Goal: Task Accomplishment & Management: Manage account settings

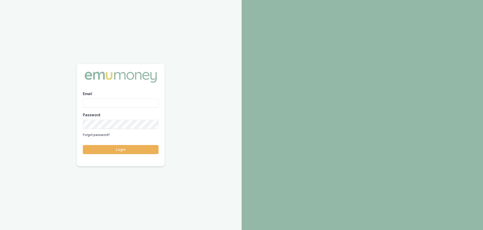
click at [126, 102] on input "Email" at bounding box center [121, 103] width 76 height 9
type input "paul@whoneedsleads.com.au"
click at [83, 145] on button "Login" at bounding box center [121, 149] width 76 height 9
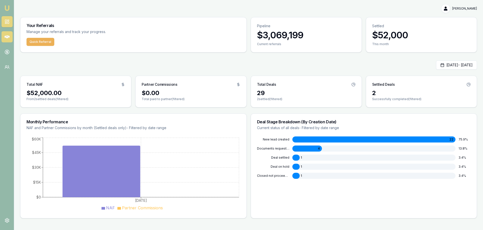
click at [5, 35] on icon at bounding box center [7, 36] width 5 height 5
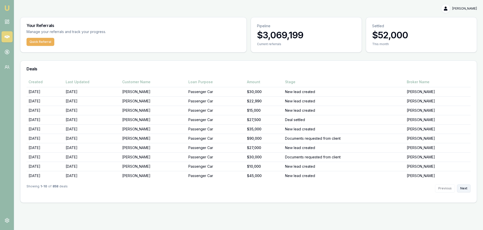
click at [462, 188] on button "Next" at bounding box center [464, 188] width 14 height 8
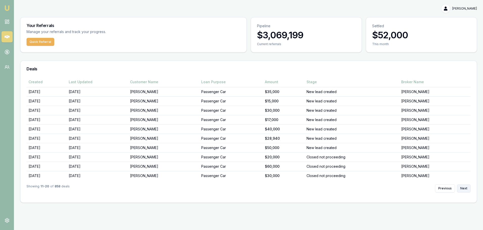
click at [462, 188] on button "Next" at bounding box center [464, 188] width 14 height 8
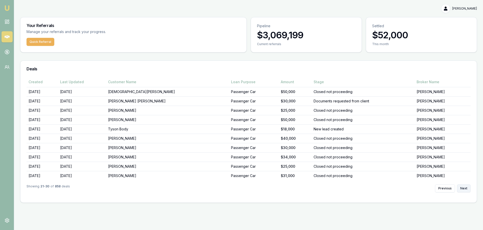
click at [462, 188] on button "Next" at bounding box center [464, 188] width 14 height 8
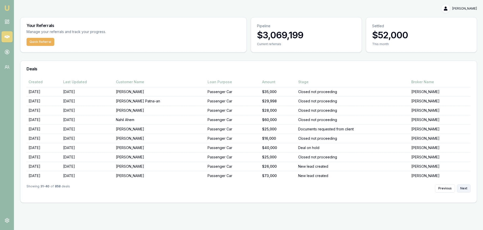
click at [462, 188] on button "Next" at bounding box center [464, 188] width 14 height 8
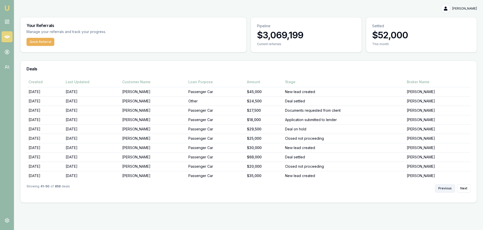
click at [447, 189] on button "Previous" at bounding box center [445, 188] width 20 height 8
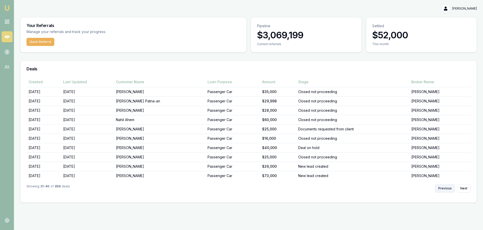
click at [448, 189] on button "Previous" at bounding box center [445, 188] width 20 height 8
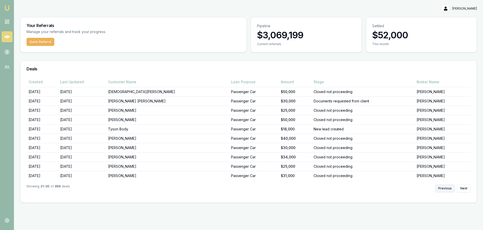
click at [448, 189] on button "Previous" at bounding box center [445, 188] width 20 height 8
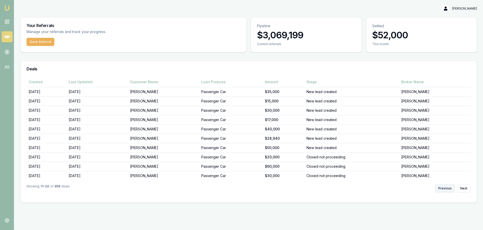
click at [448, 189] on button "Previous" at bounding box center [445, 188] width 20 height 8
click at [448, 189] on div "Previous Next" at bounding box center [453, 188] width 36 height 8
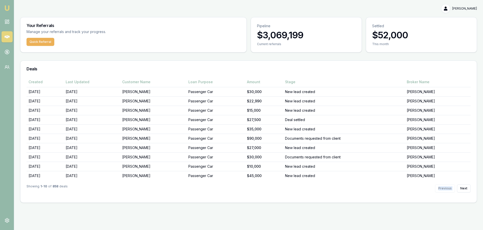
click at [448, 189] on div "Previous Next" at bounding box center [453, 188] width 36 height 8
click at [460, 189] on button "Next" at bounding box center [464, 188] width 14 height 8
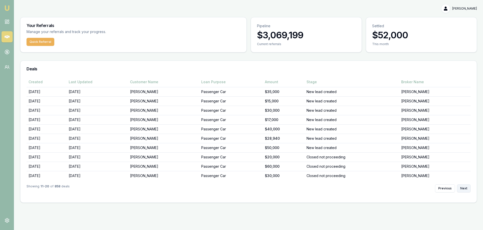
click at [460, 189] on button "Next" at bounding box center [464, 188] width 14 height 8
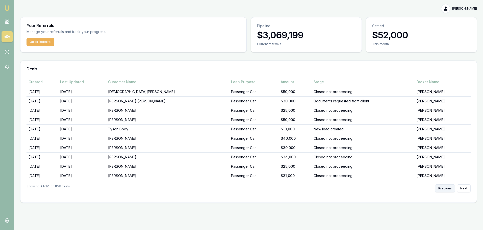
click at [447, 188] on button "Previous" at bounding box center [445, 188] width 20 height 8
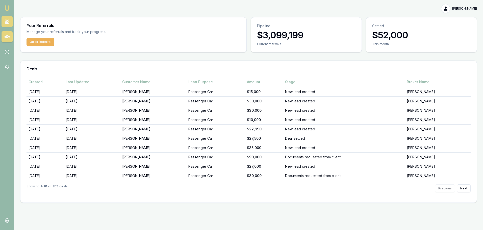
click at [10, 23] on link at bounding box center [7, 21] width 11 height 11
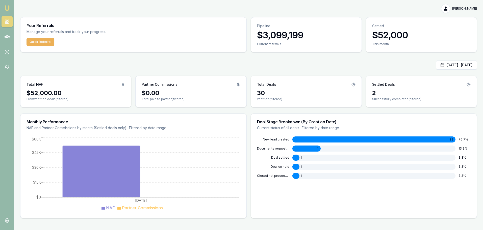
click at [171, 93] on div "$0.00" at bounding box center [191, 93] width 98 height 8
